Goal: Information Seeking & Learning: Learn about a topic

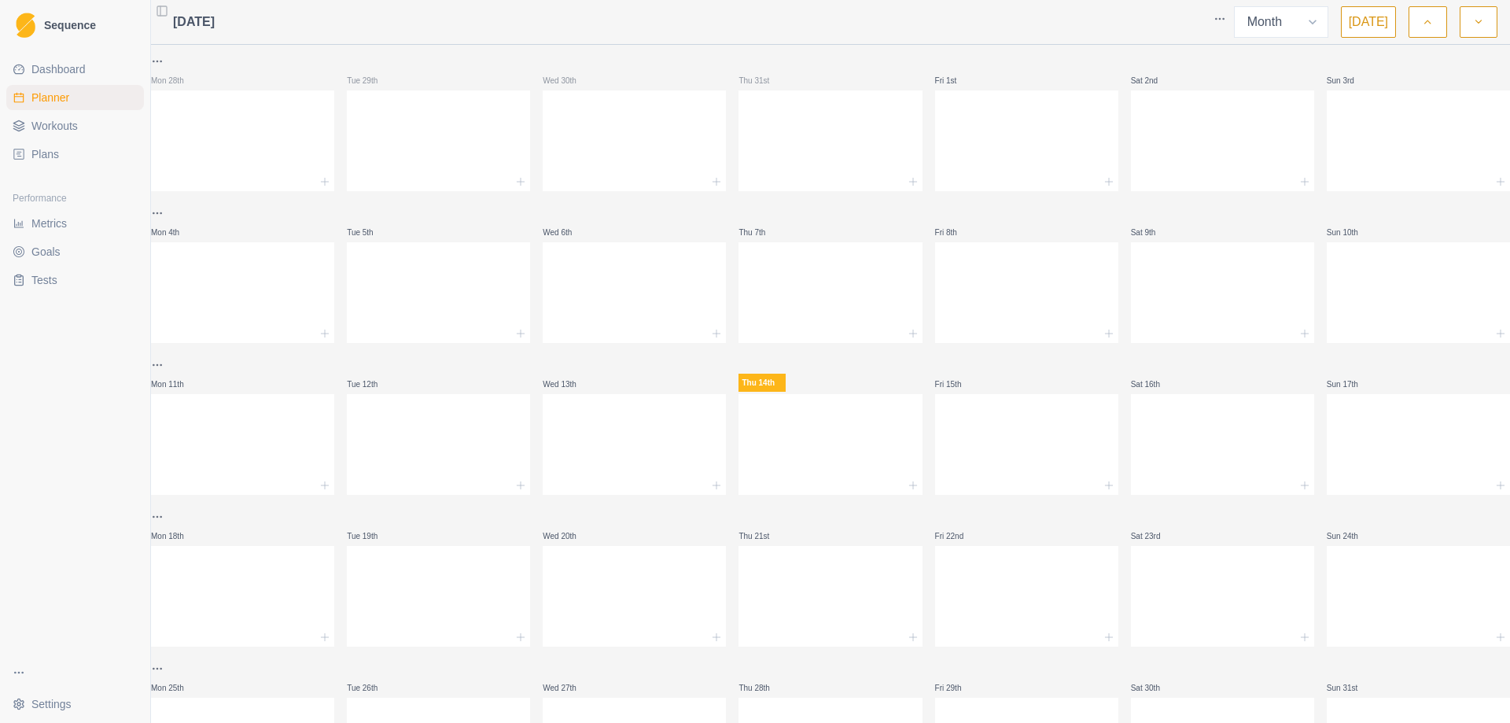
select select "month"
click at [1477, 27] on icon "button" at bounding box center [1478, 22] width 11 height 16
click at [1424, 29] on icon "button" at bounding box center [1426, 22] width 11 height 16
click at [1466, 23] on button "button" at bounding box center [1478, 21] width 38 height 31
click at [1416, 18] on button "button" at bounding box center [1427, 21] width 38 height 31
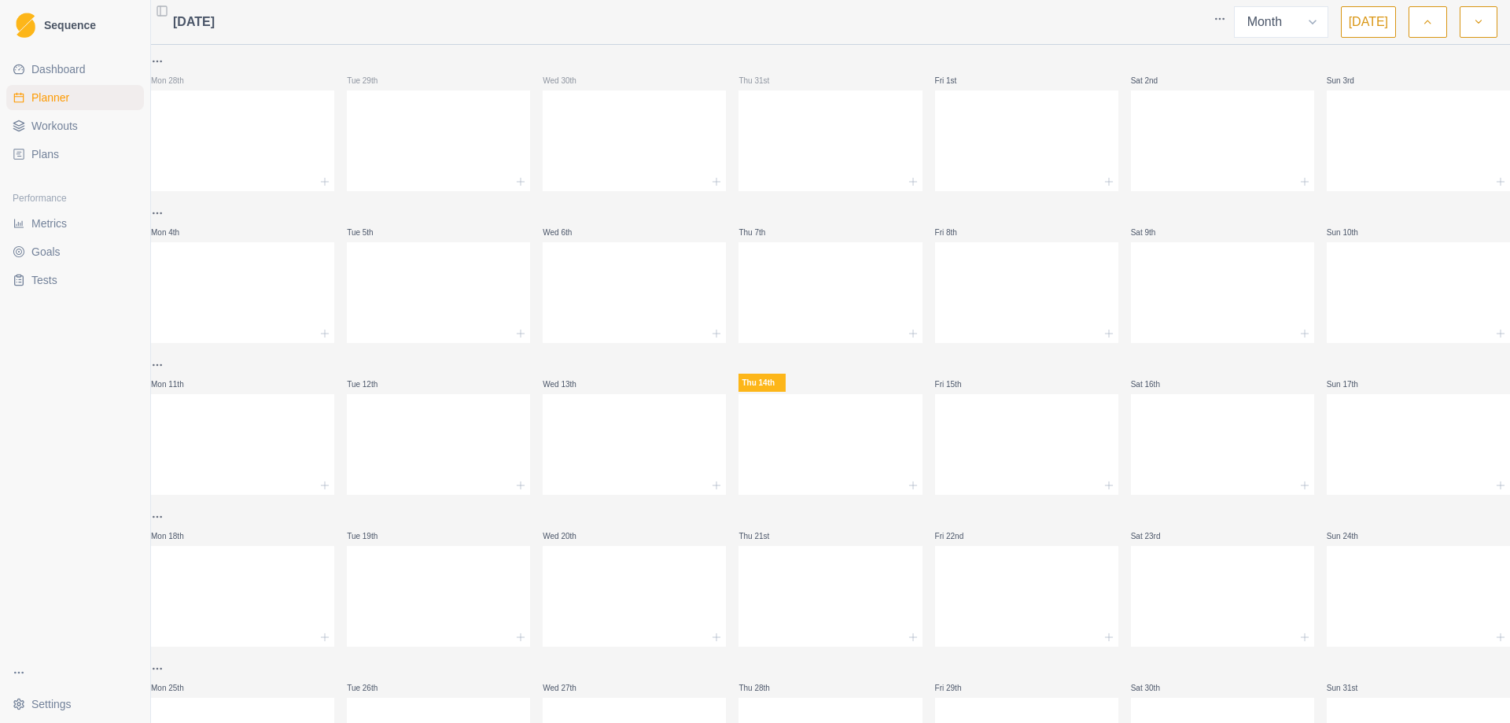
click at [69, 160] on link "Plans" at bounding box center [75, 154] width 138 height 25
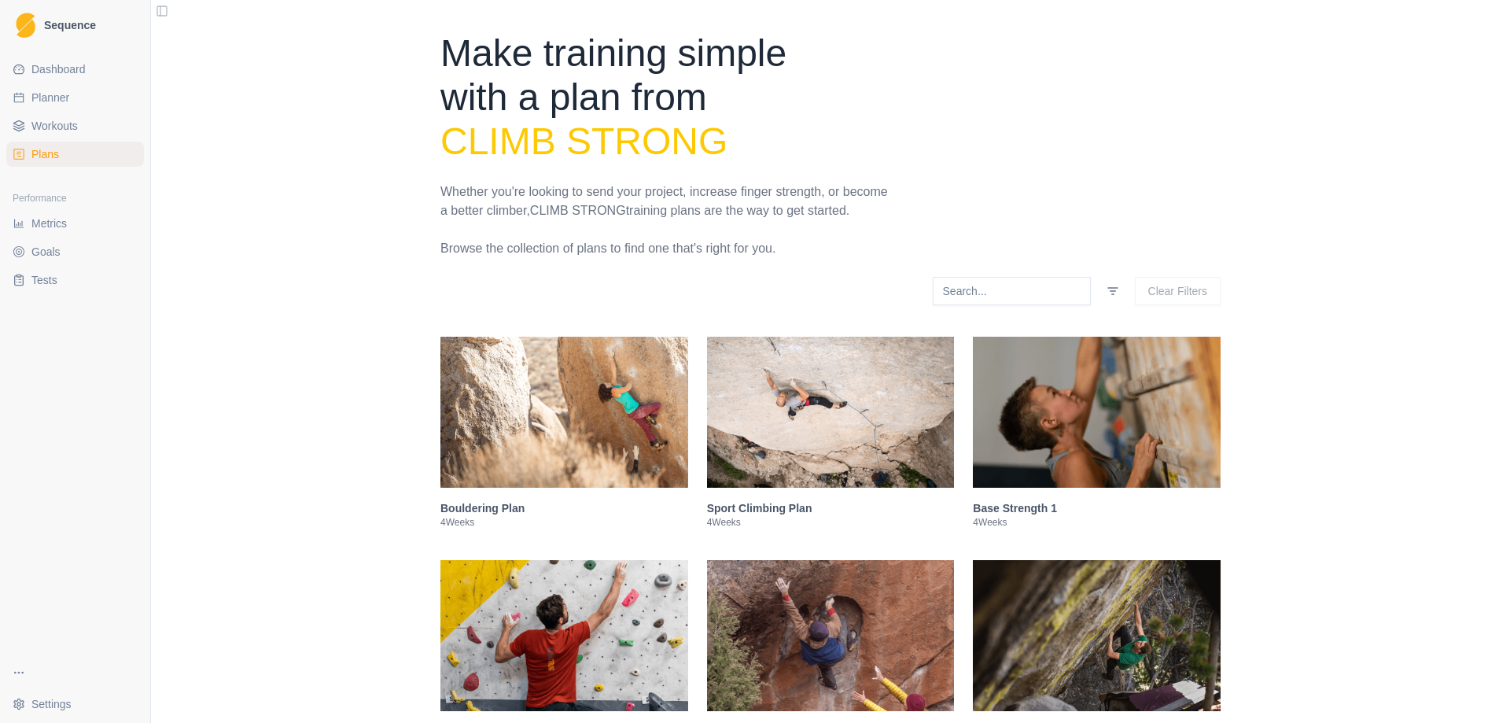
scroll to position [157, 0]
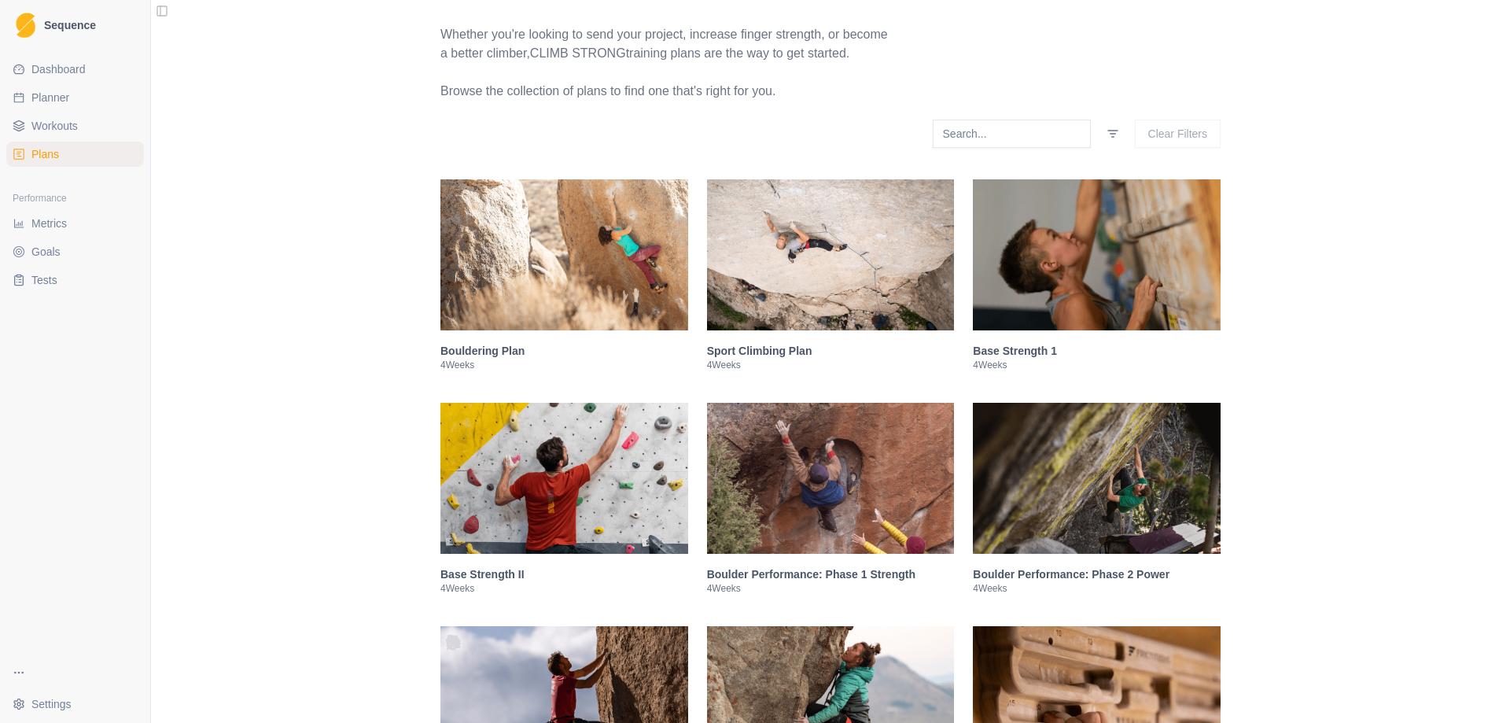
click at [803, 248] on img at bounding box center [831, 254] width 248 height 151
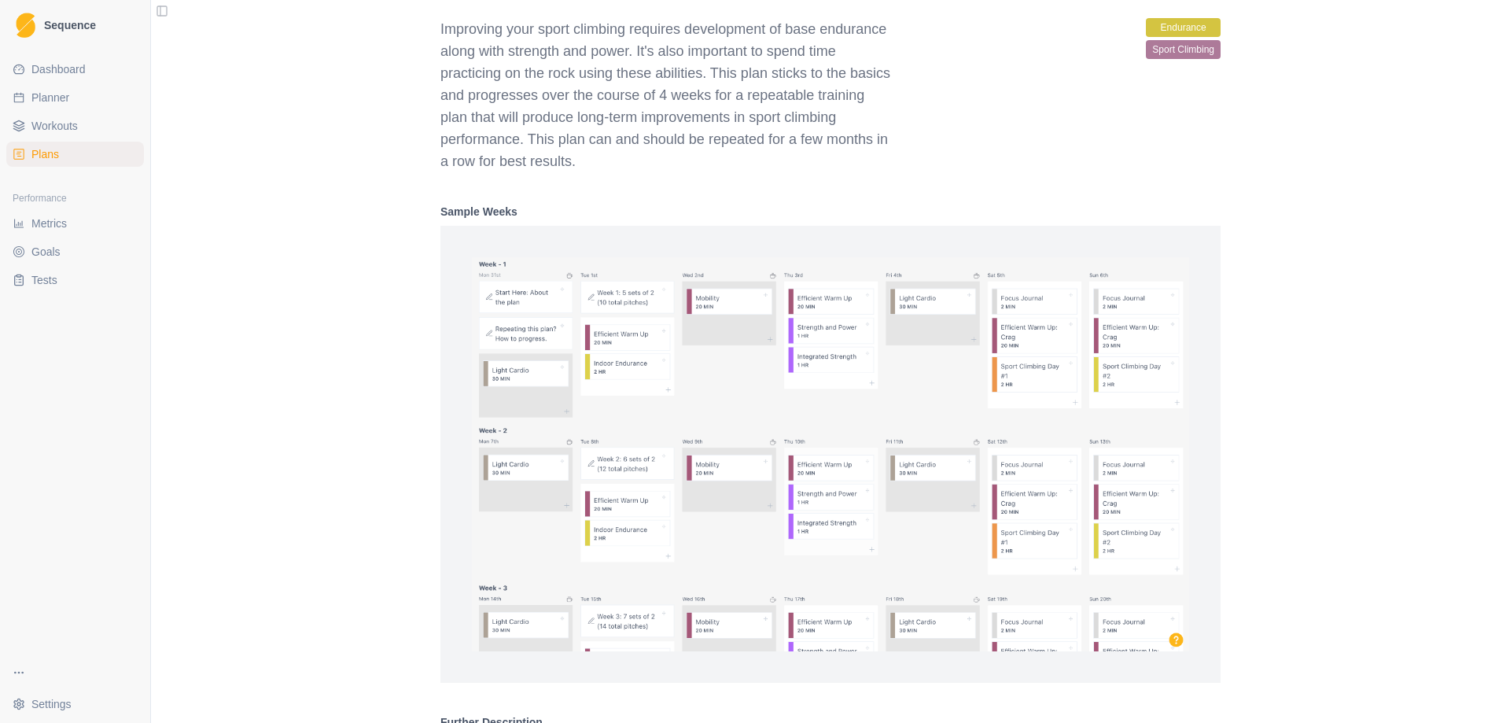
scroll to position [953, 0]
click at [730, 381] on img at bounding box center [830, 453] width 717 height 394
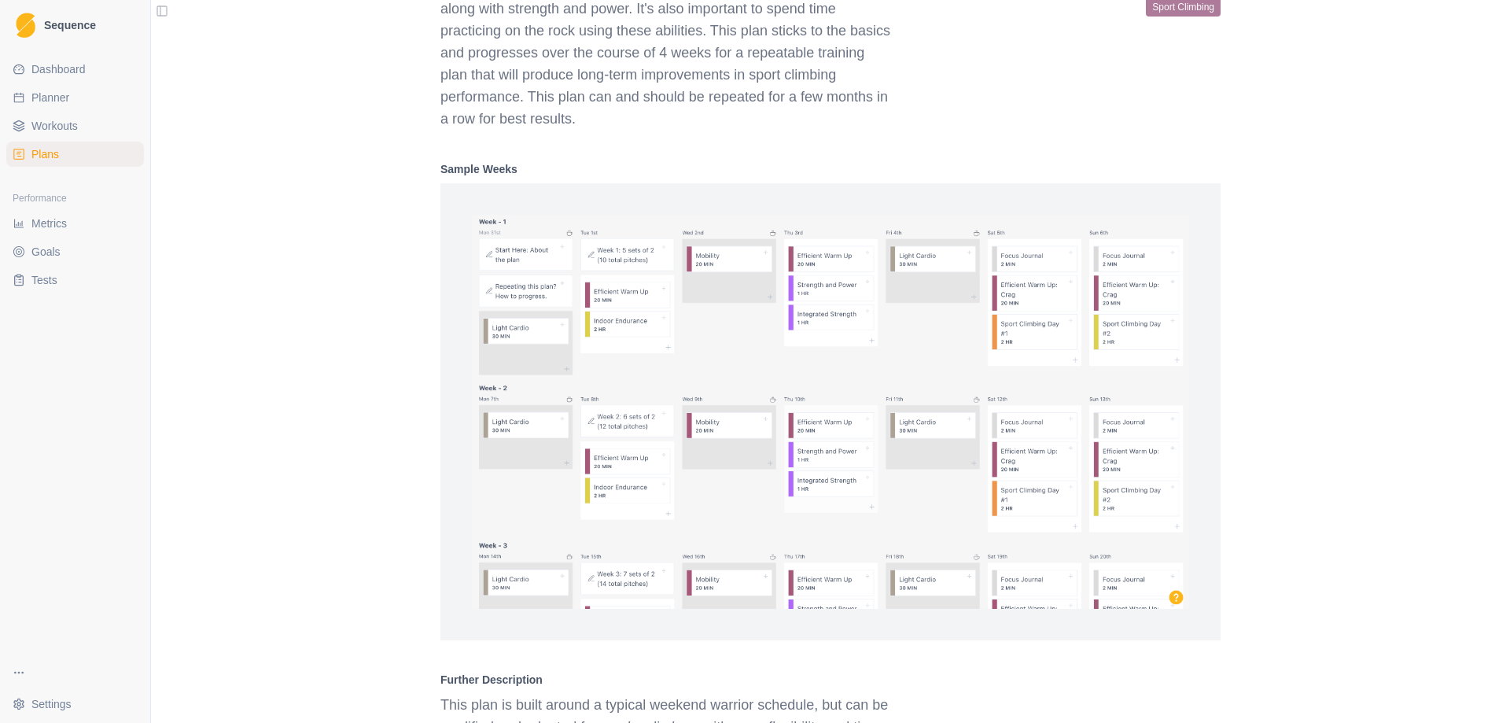
scroll to position [1032, 0]
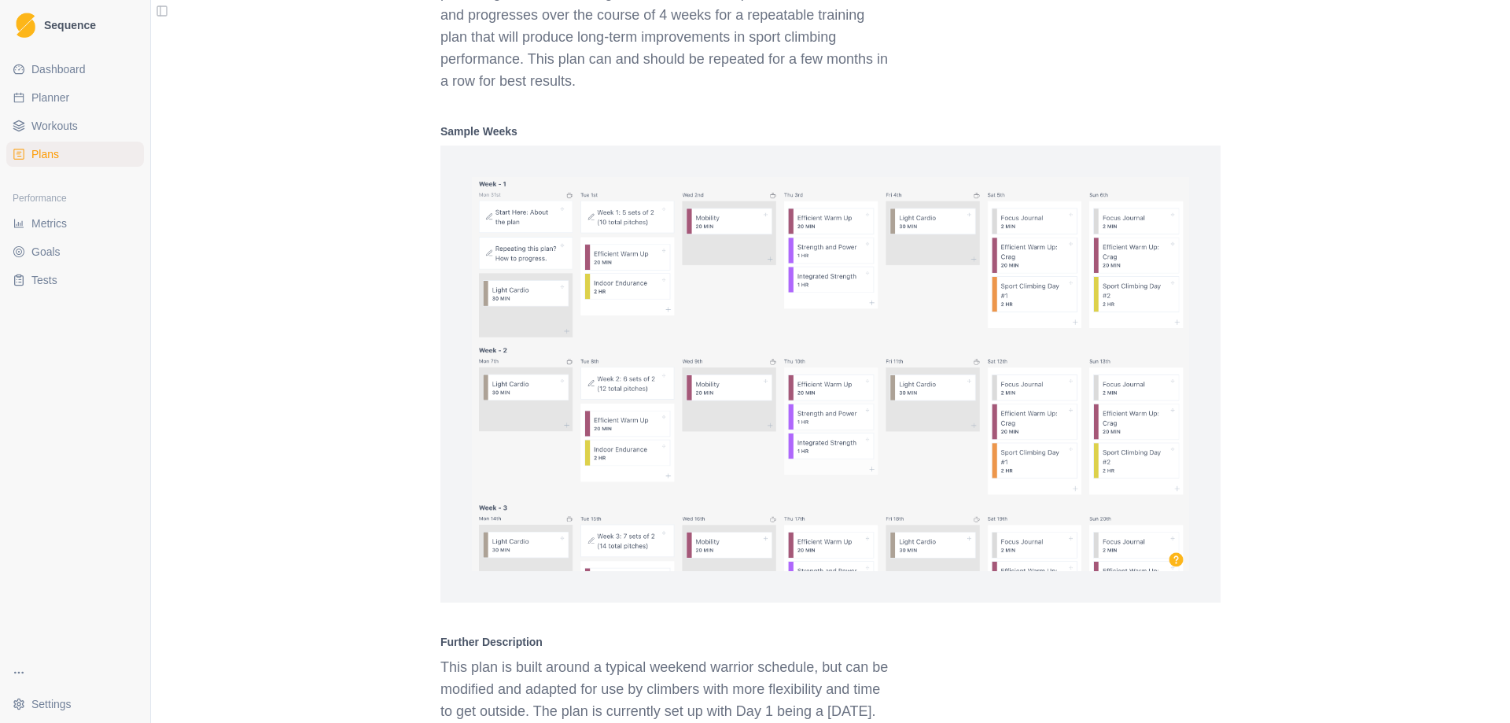
select select "month"
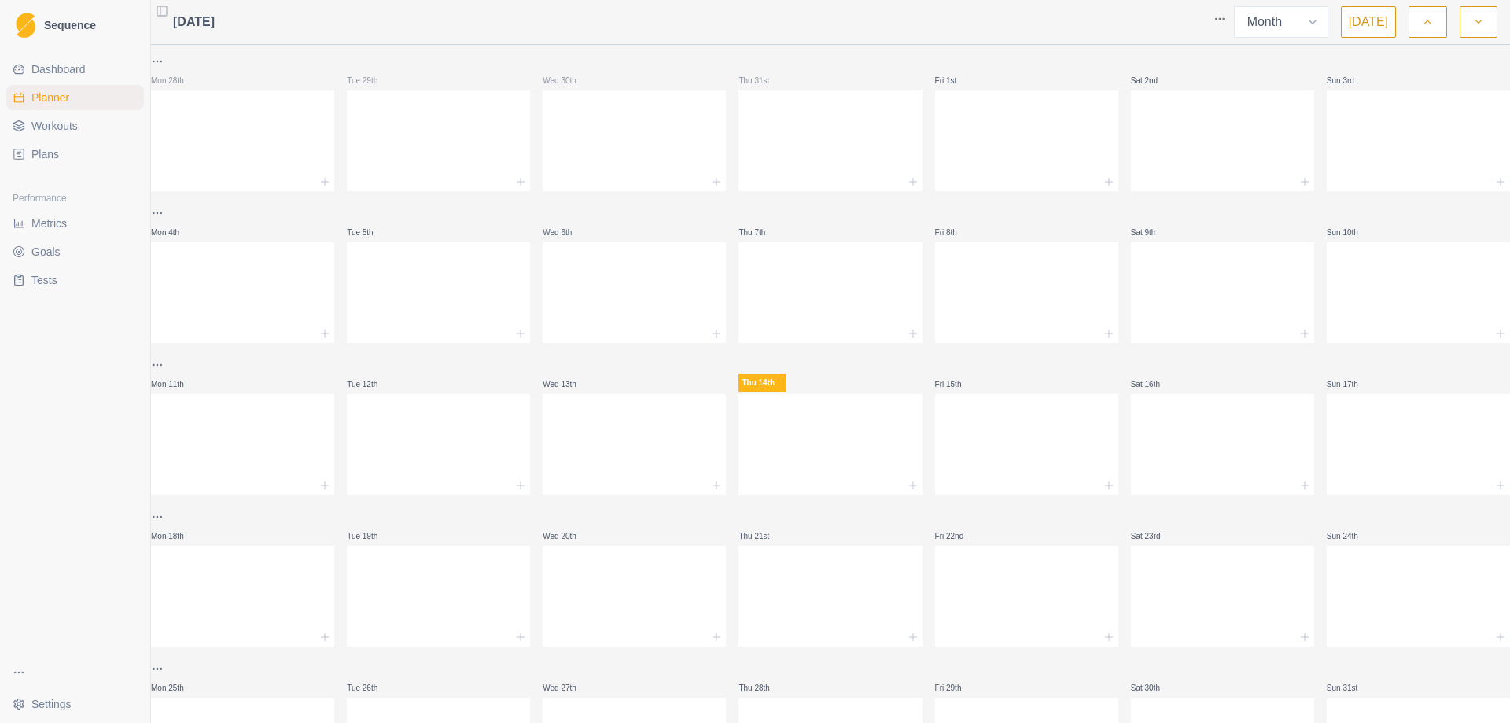
click at [60, 155] on link "Plans" at bounding box center [75, 154] width 138 height 25
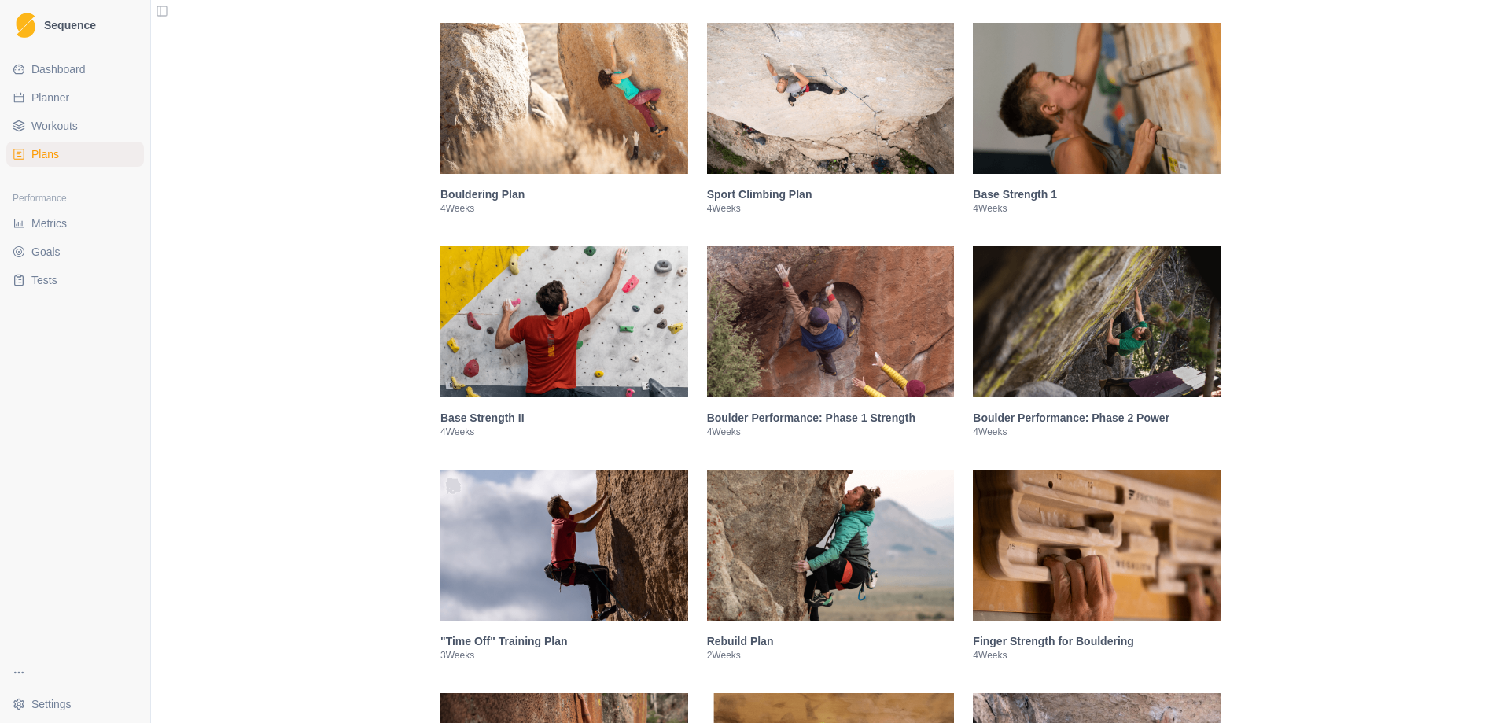
scroll to position [314, 0]
click at [814, 139] on img at bounding box center [831, 97] width 248 height 151
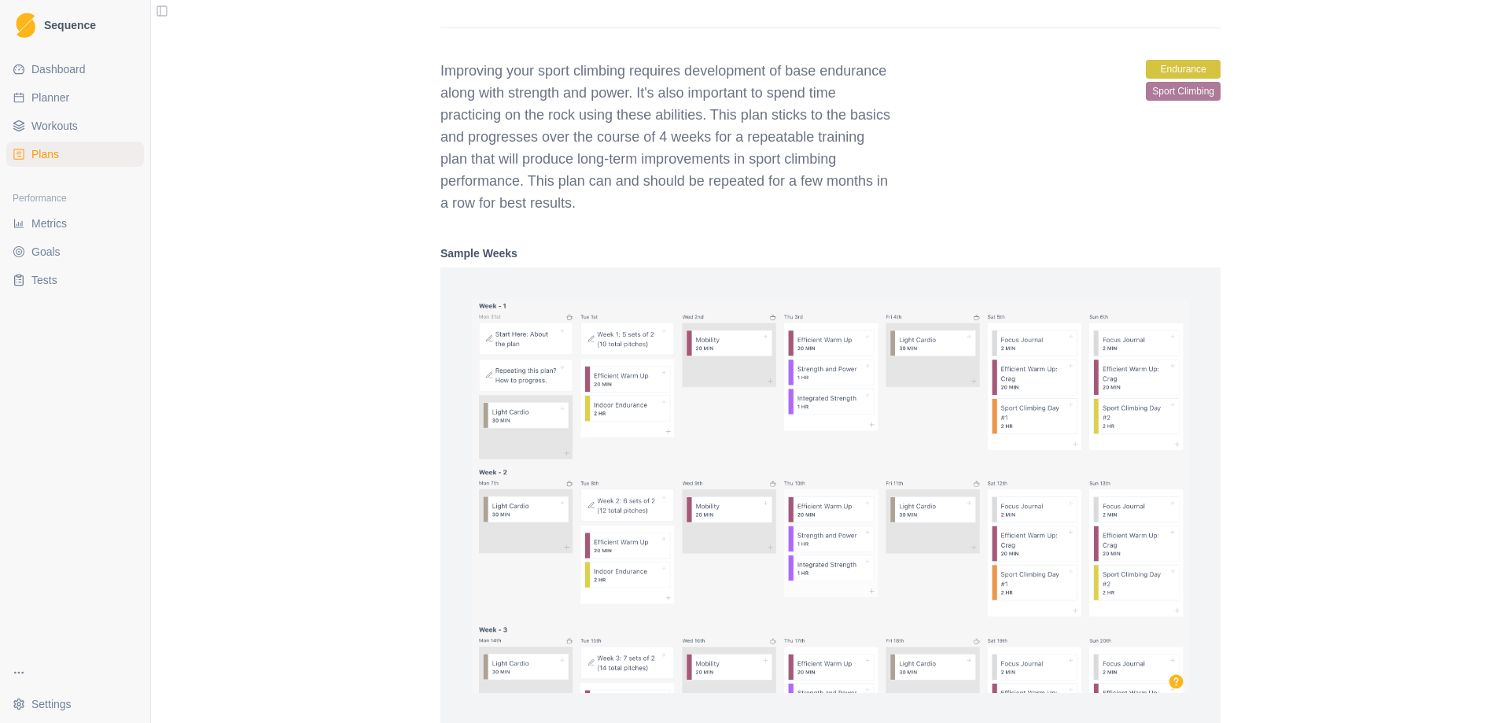
scroll to position [953, 0]
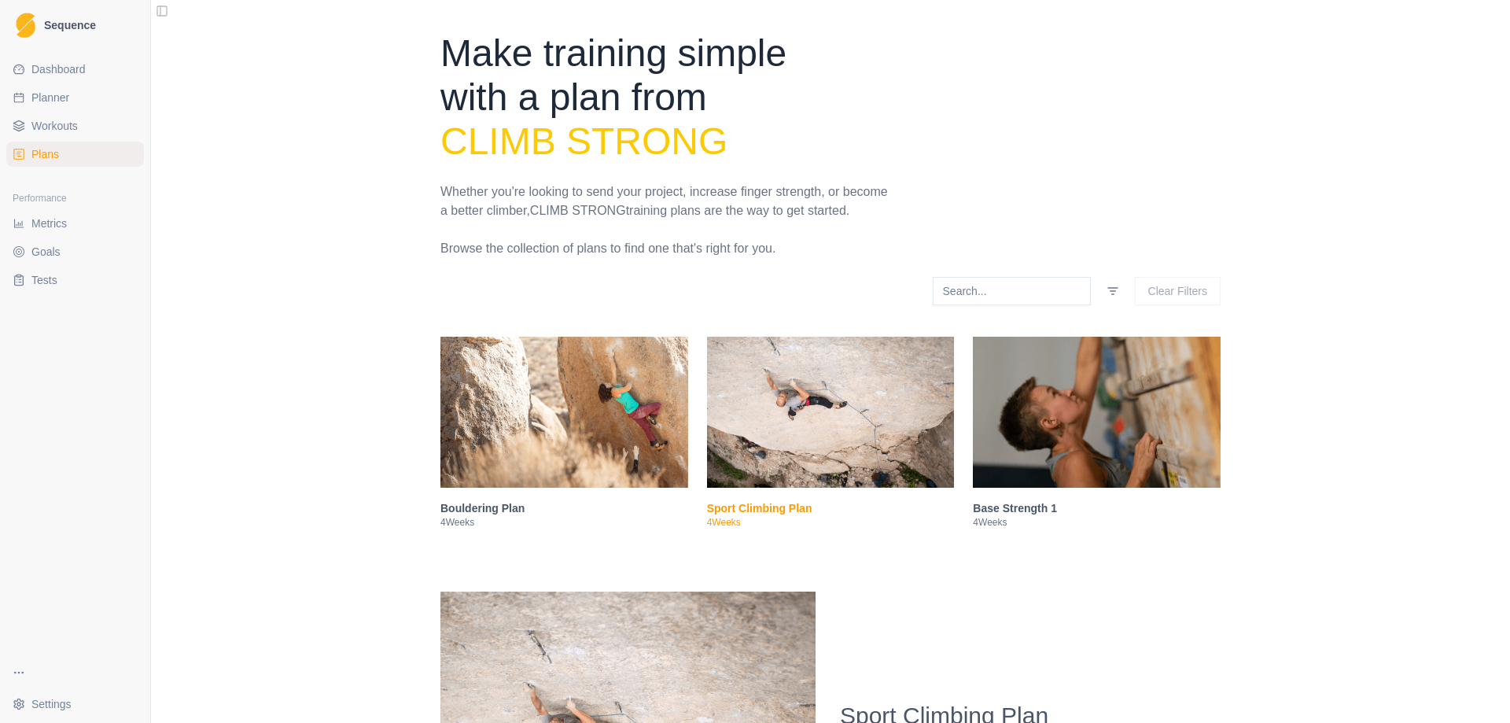
select select "month"
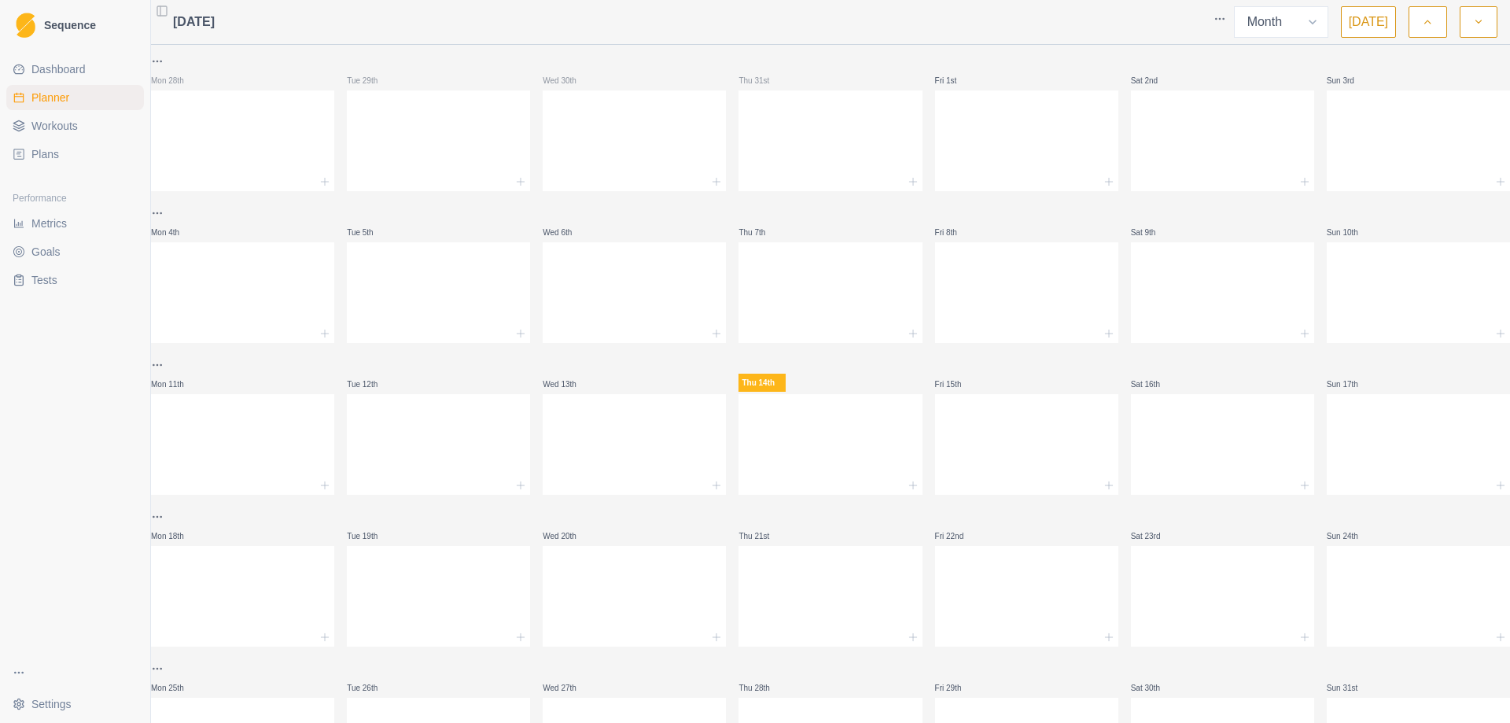
click at [51, 143] on link "Plans" at bounding box center [75, 154] width 138 height 25
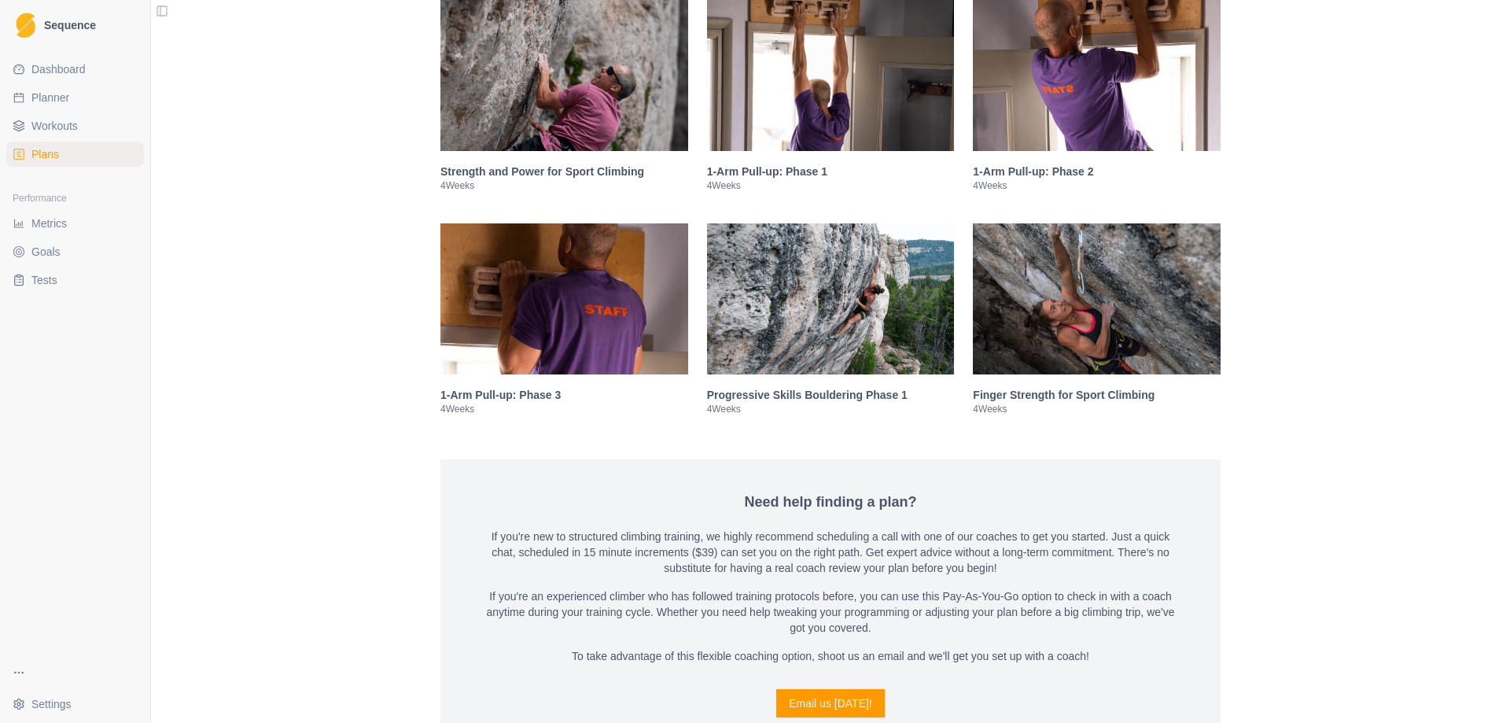
scroll to position [2359, 0]
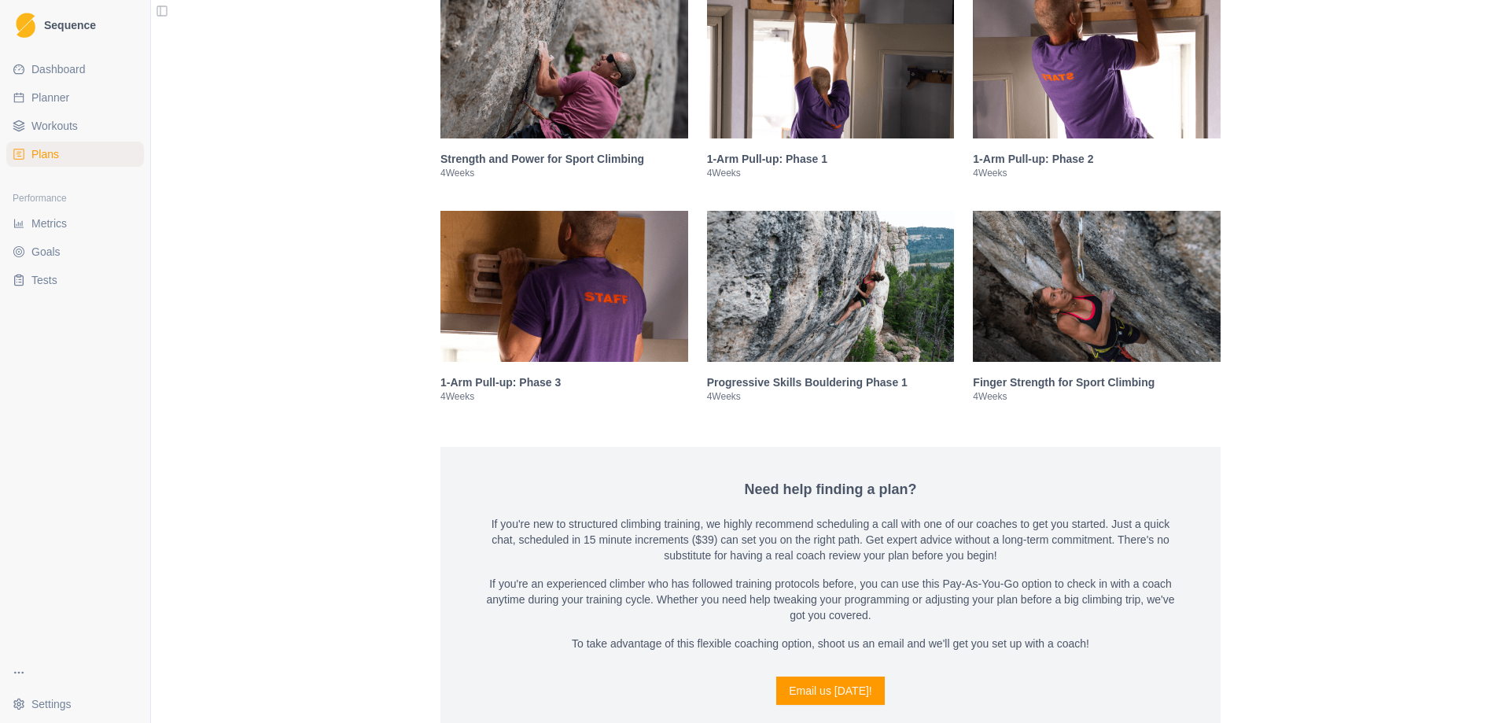
click at [1087, 296] on img at bounding box center [1097, 286] width 248 height 151
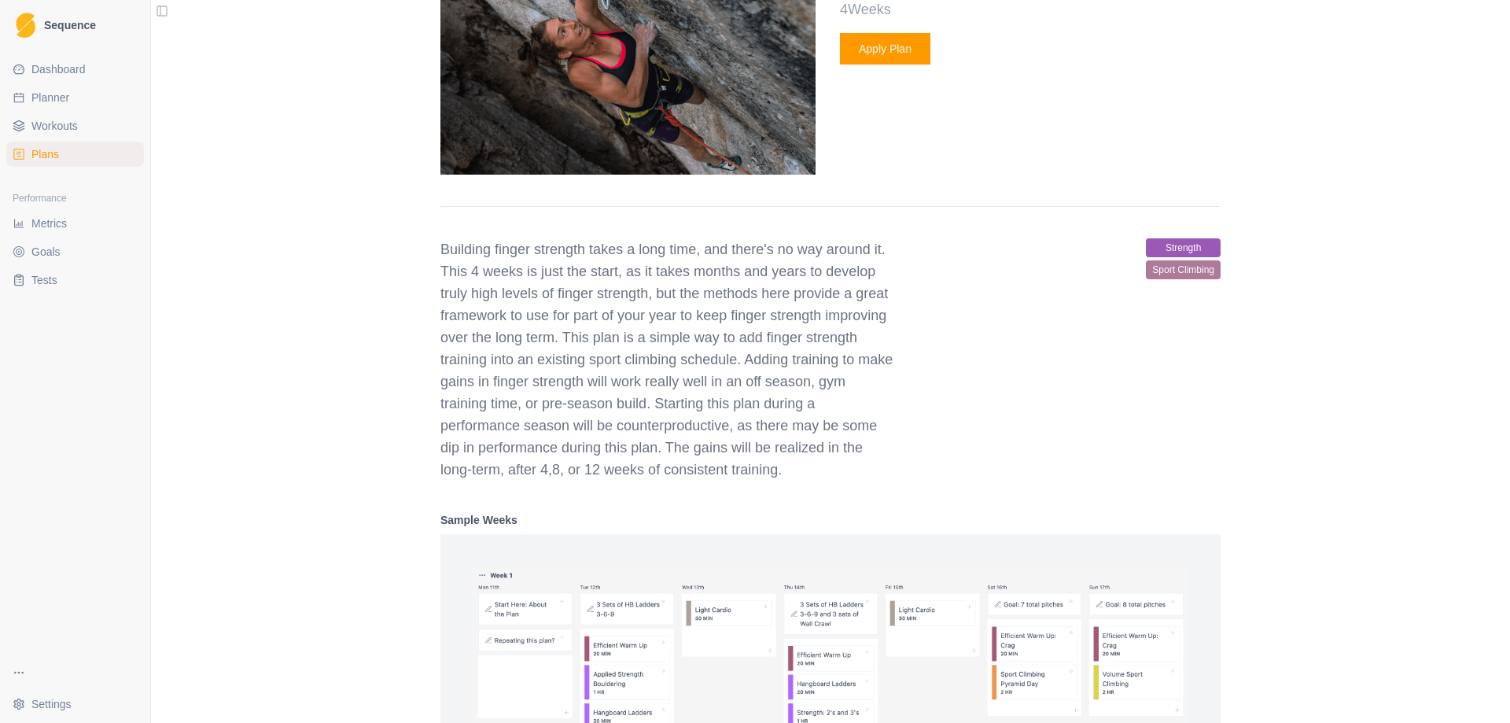
scroll to position [3422, 0]
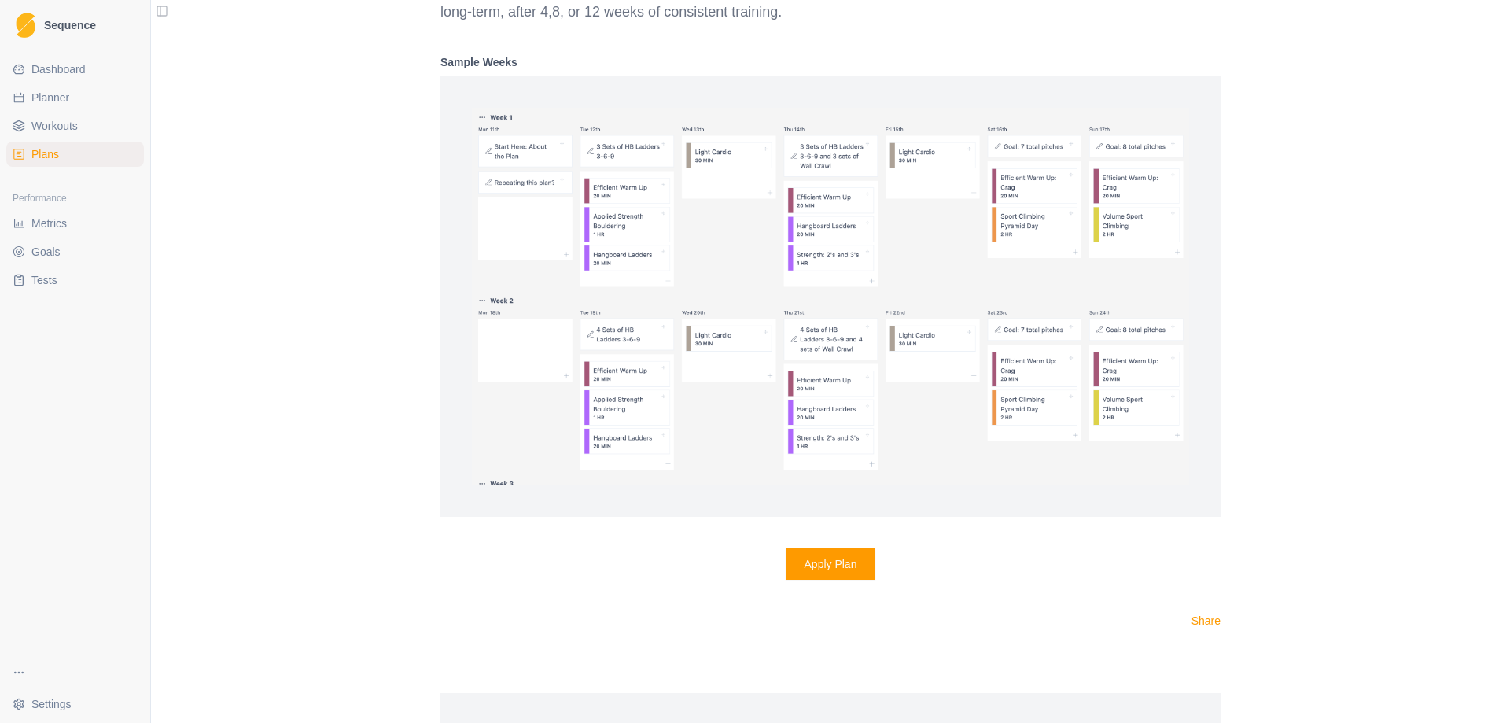
click at [71, 126] on span "Workouts" at bounding box center [54, 126] width 46 height 16
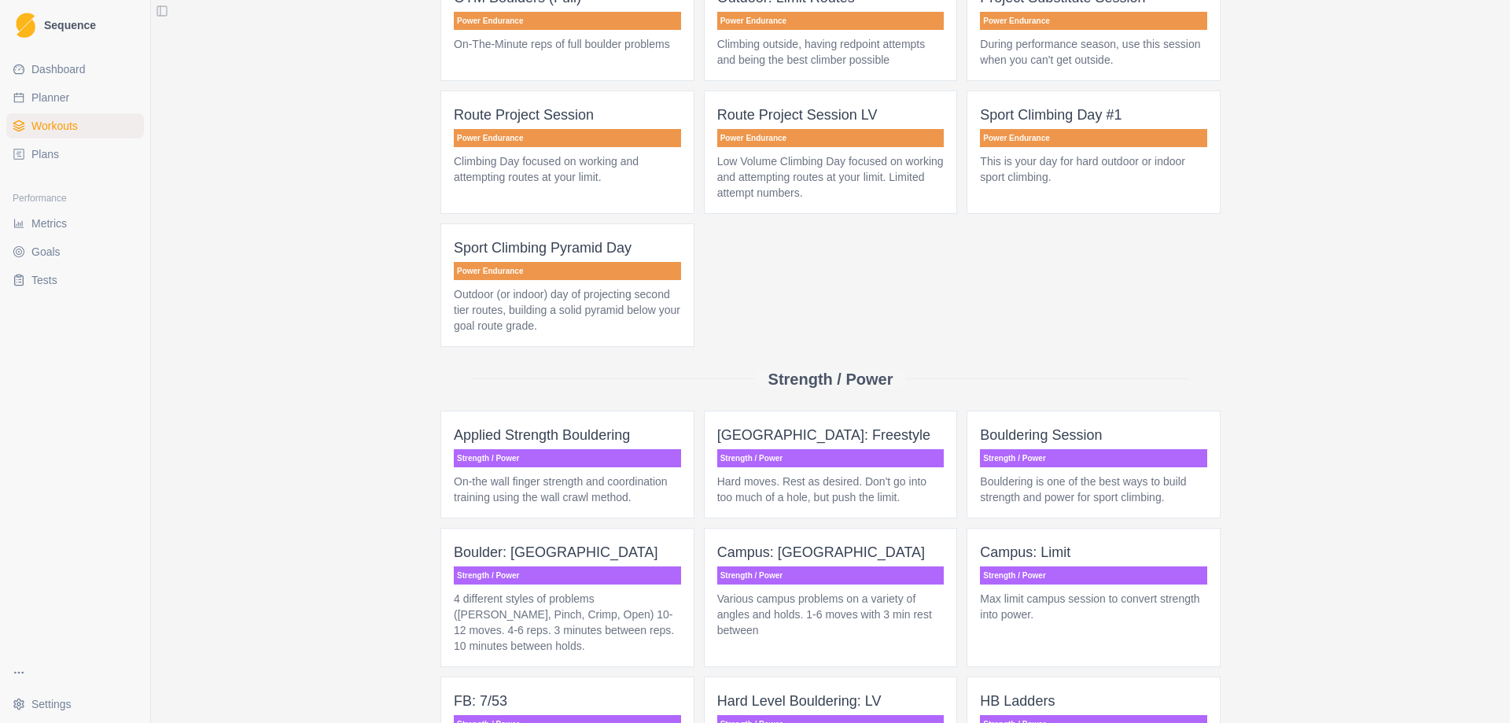
scroll to position [2059, 0]
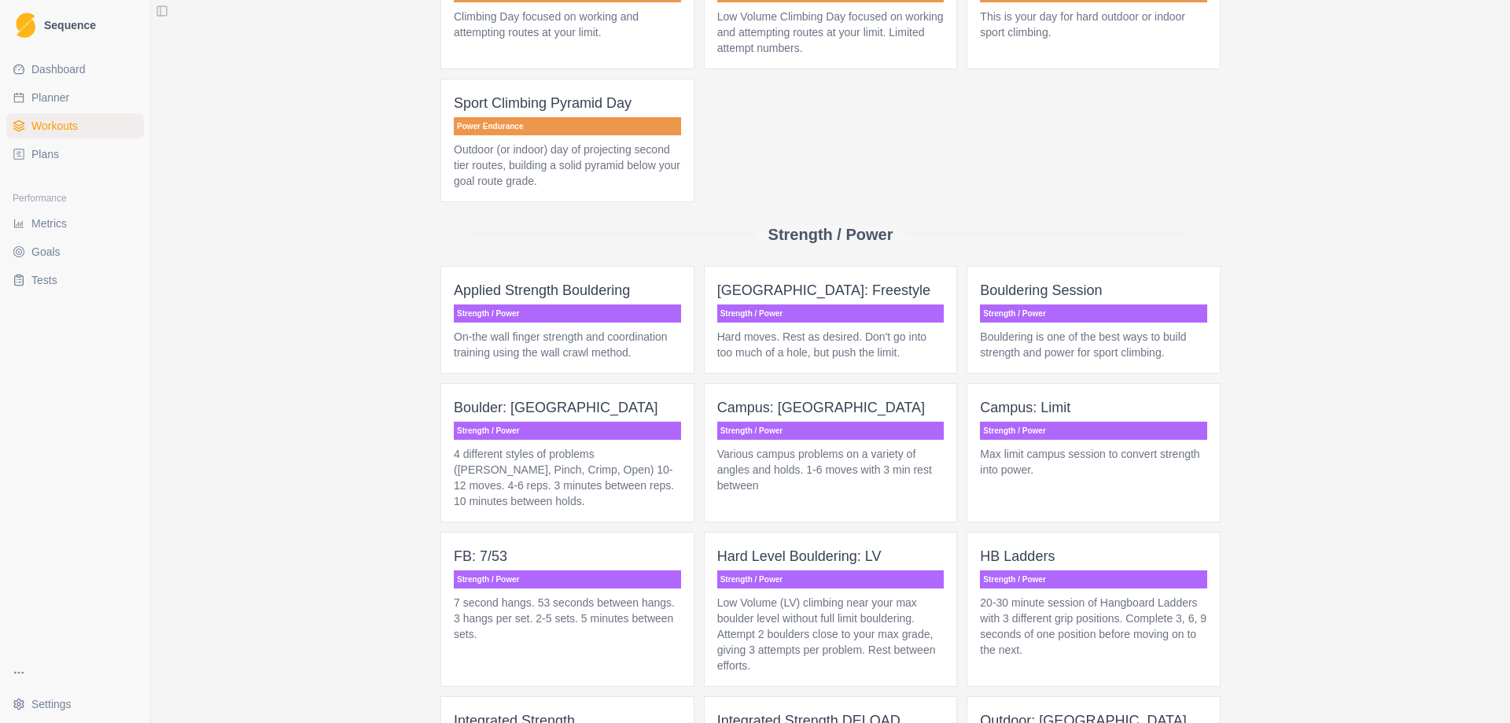
click at [580, 300] on p "Applied Strength Bouldering" at bounding box center [567, 290] width 227 height 22
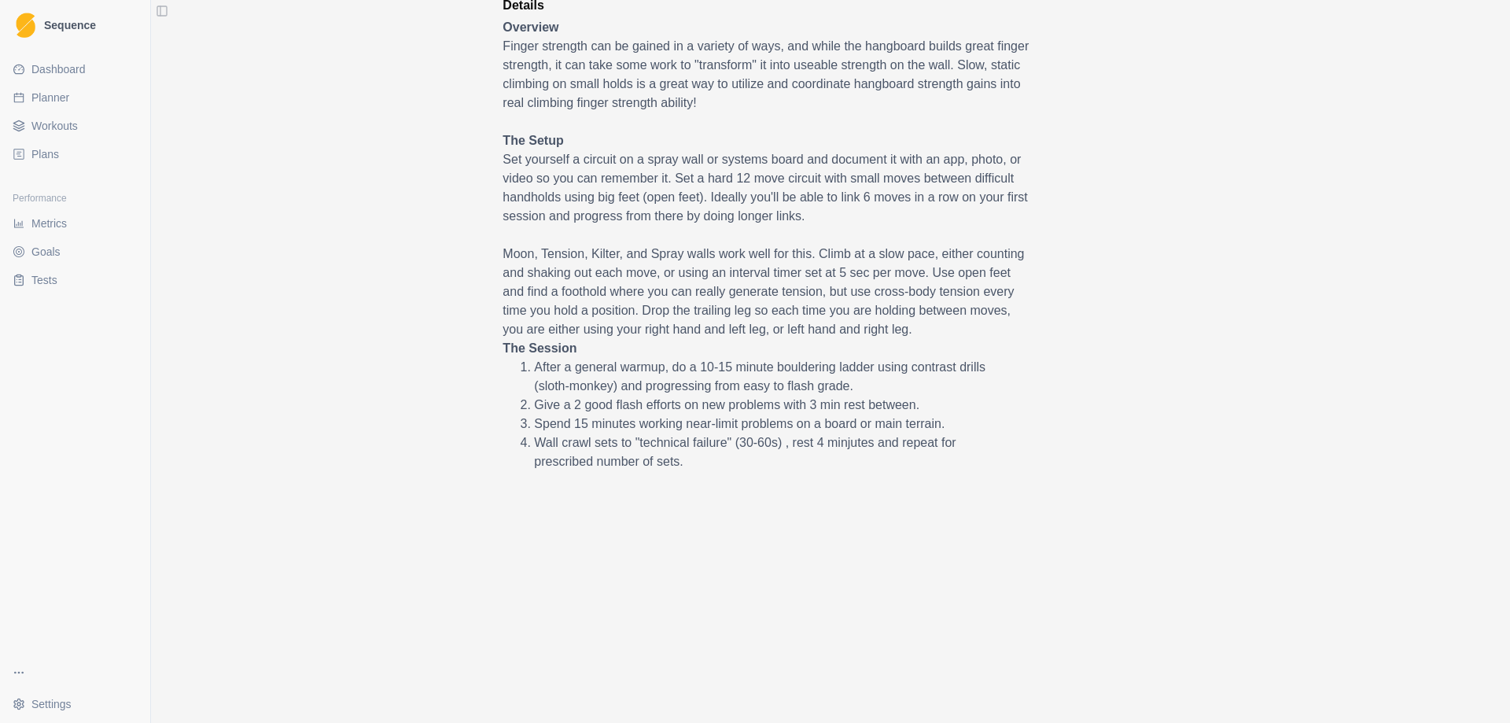
scroll to position [374, 0]
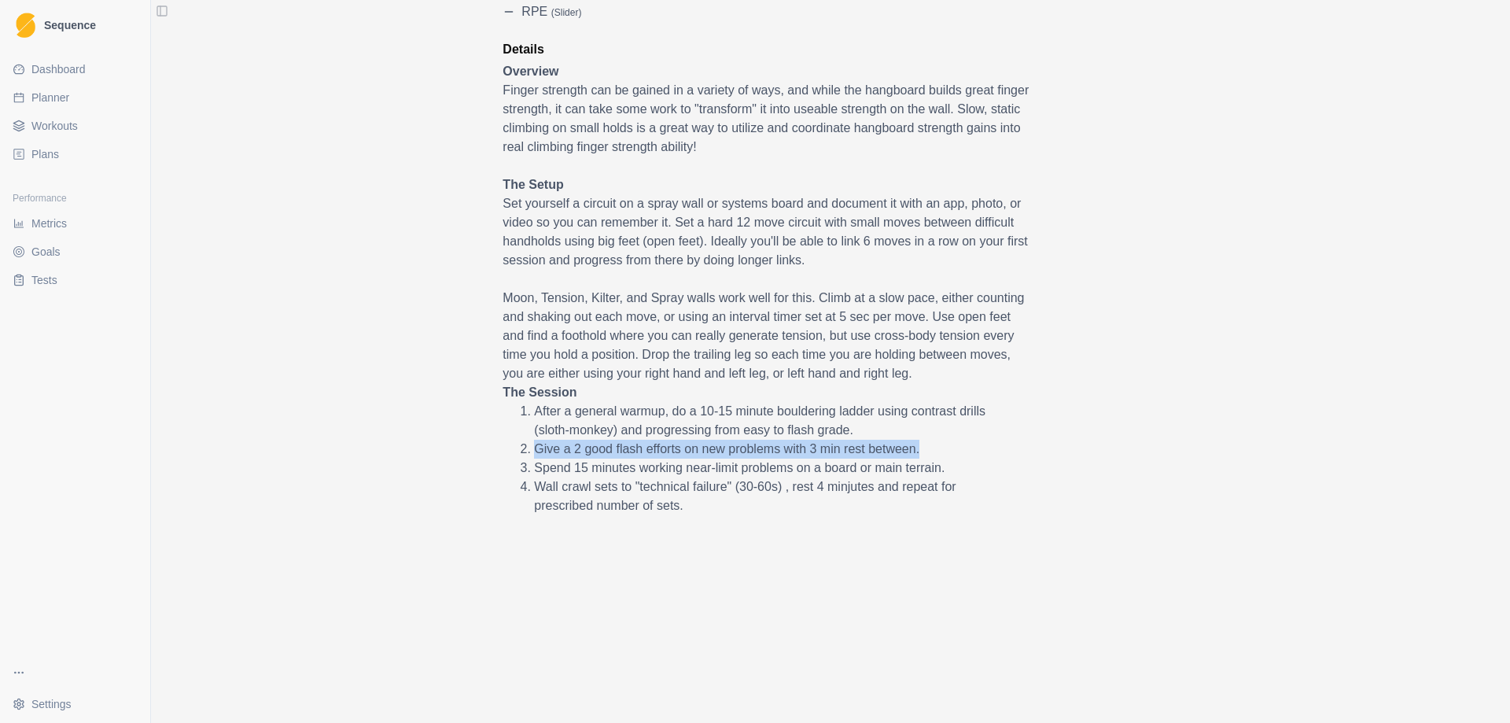
drag, startPoint x: 915, startPoint y: 447, endPoint x: 515, endPoint y: 451, distance: 400.2
click at [534, 451] on li "Give a 2 good flash efforts on new problems with 3 min rest between." at bounding box center [766, 448] width 464 height 19
click at [462, 458] on div "Strength / Power Applied Strength Bouldering Linked Duration 1 HR Description O…" at bounding box center [830, 521] width 780 height 1626
click at [455, 507] on div "Strength / Power Applied Strength Bouldering Linked Duration 1 HR Description O…" at bounding box center [830, 521] width 780 height 1626
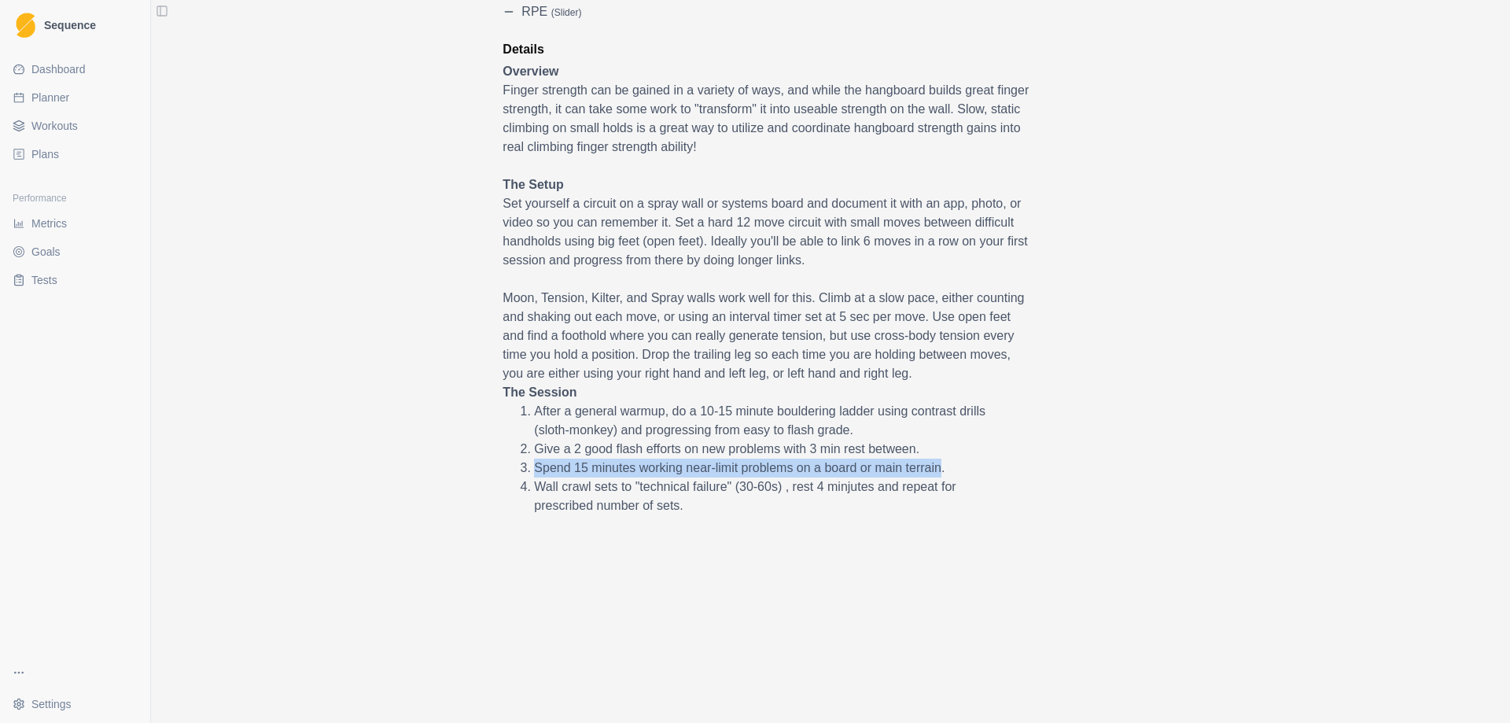
drag, startPoint x: 940, startPoint y: 468, endPoint x: 530, endPoint y: 473, distance: 409.6
click at [534, 473] on li "Spend 15 minutes working near-limit problems on a board or main terrain." at bounding box center [766, 467] width 464 height 19
drag, startPoint x: 585, startPoint y: 483, endPoint x: 531, endPoint y: 483, distance: 54.2
click at [534, 483] on li "Wall crawl sets to "technical failure" (30-60s) , rest 4 minjutes and repeat fo…" at bounding box center [766, 496] width 464 height 38
copy li "Wall crawl"
